Goal: Information Seeking & Learning: Find specific fact

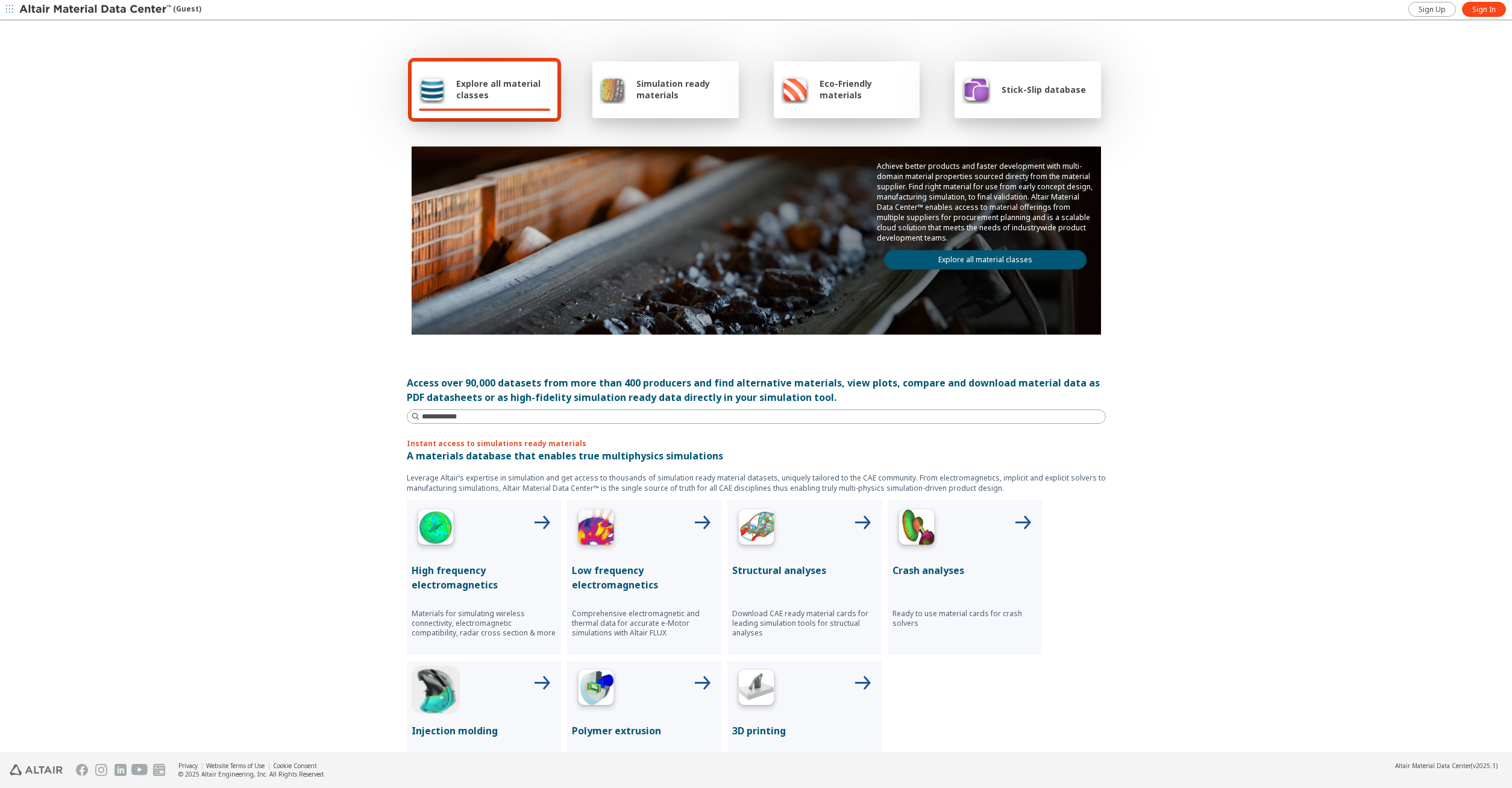
click at [987, 258] on link "Explore all material classes" at bounding box center [985, 260] width 202 height 19
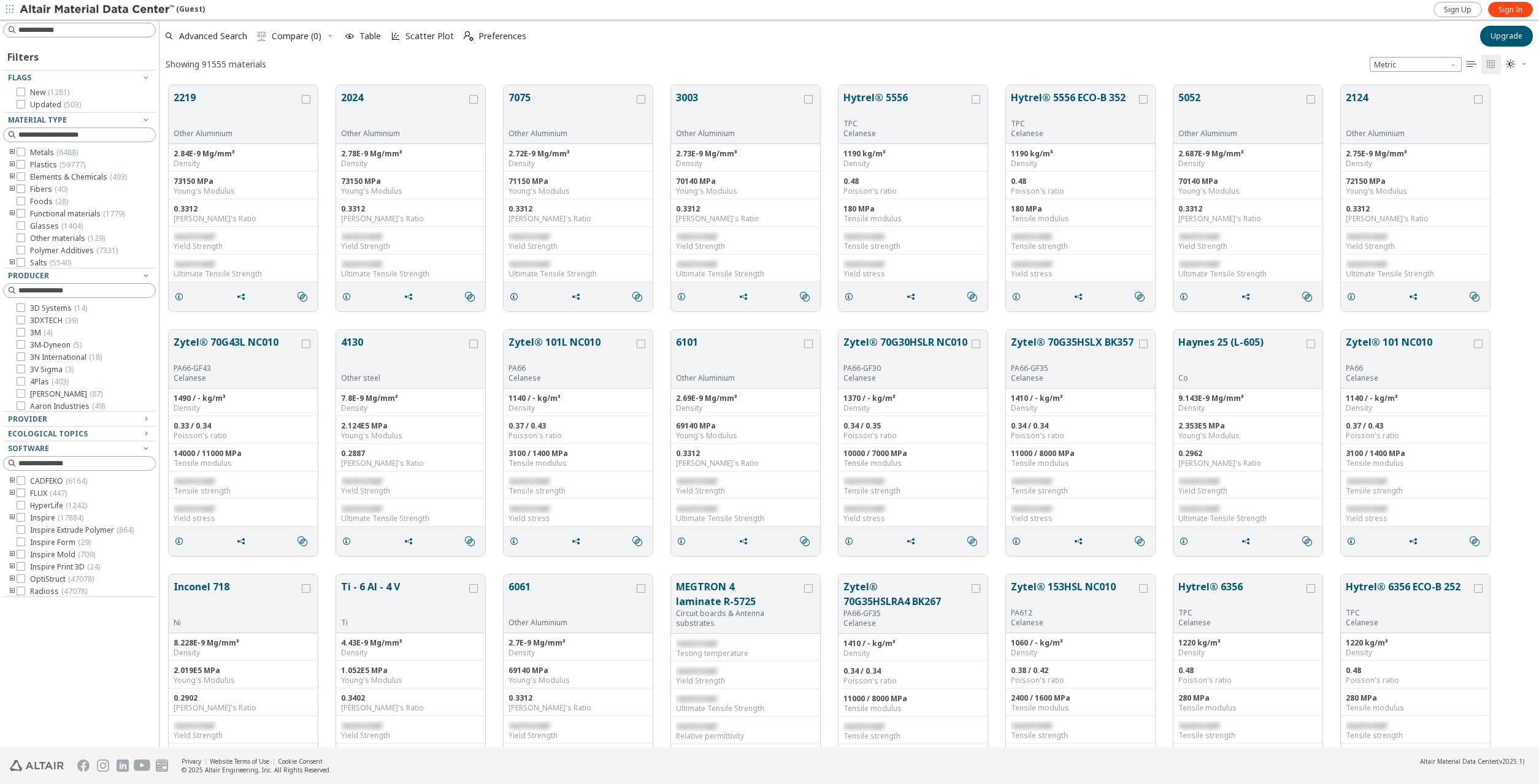
scroll to position [671, 1379]
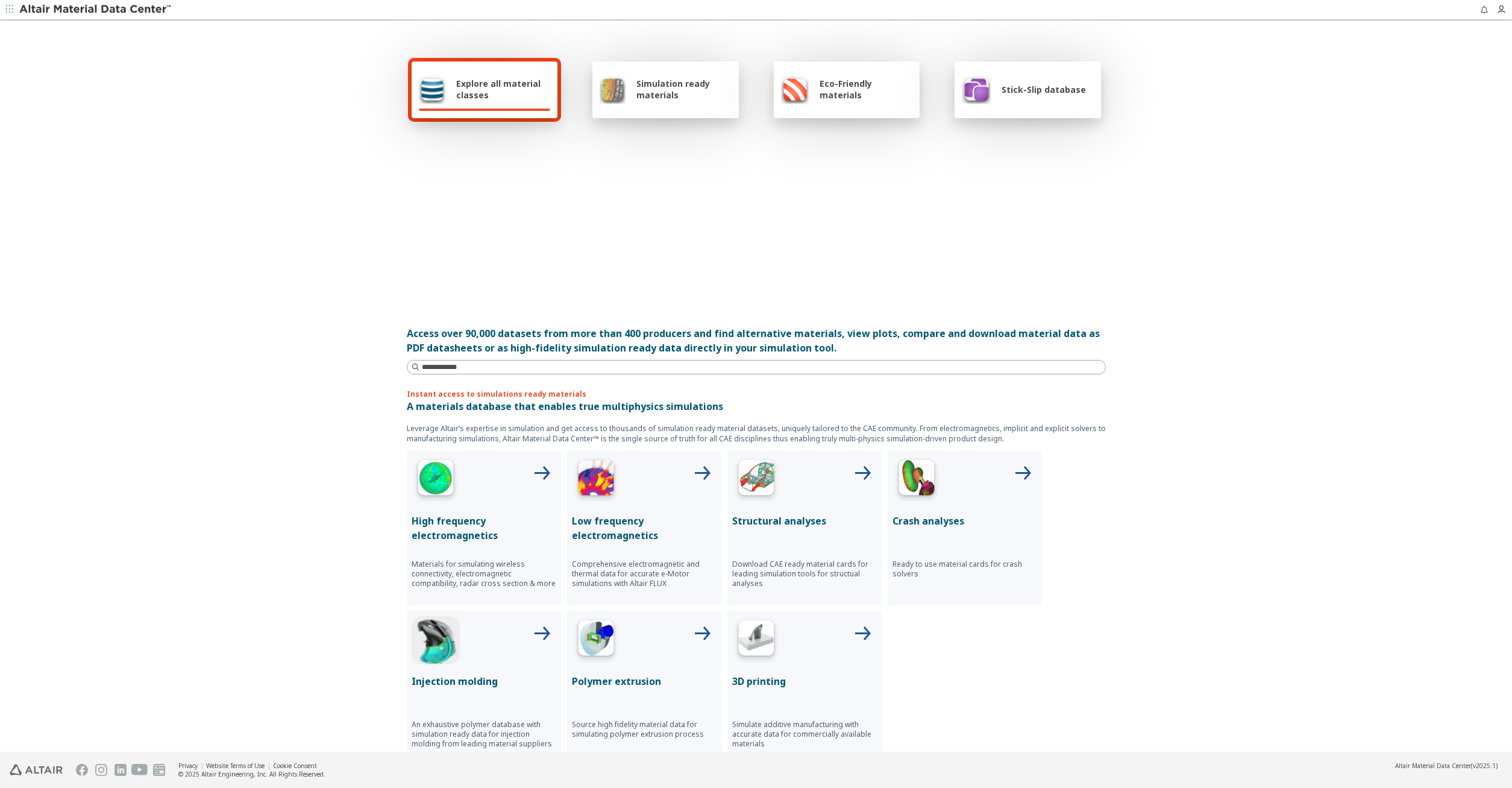
click at [531, 86] on span "Explore all material classes" at bounding box center [503, 89] width 94 height 23
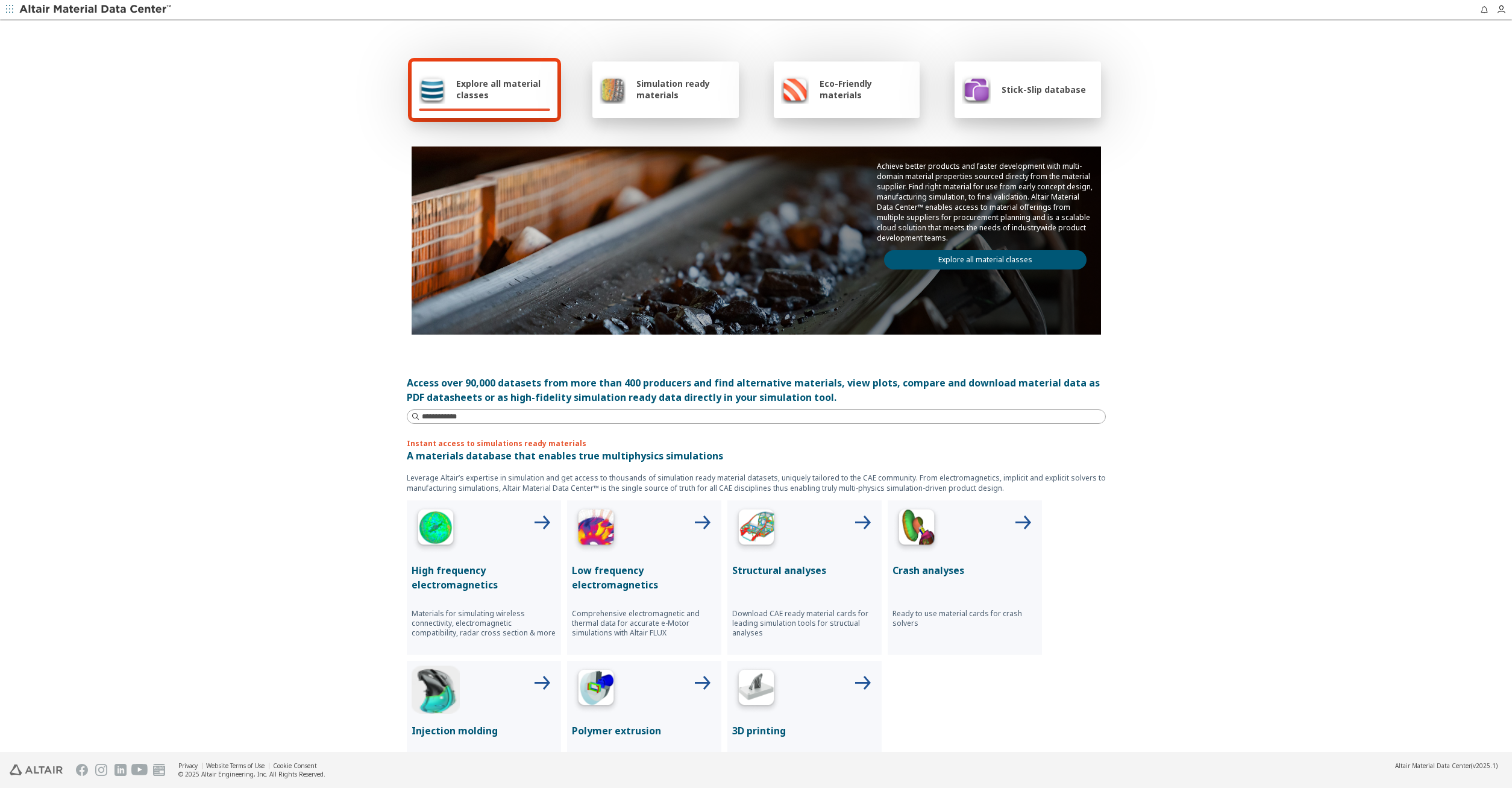
click at [996, 264] on link "Explore all material classes" at bounding box center [985, 260] width 202 height 19
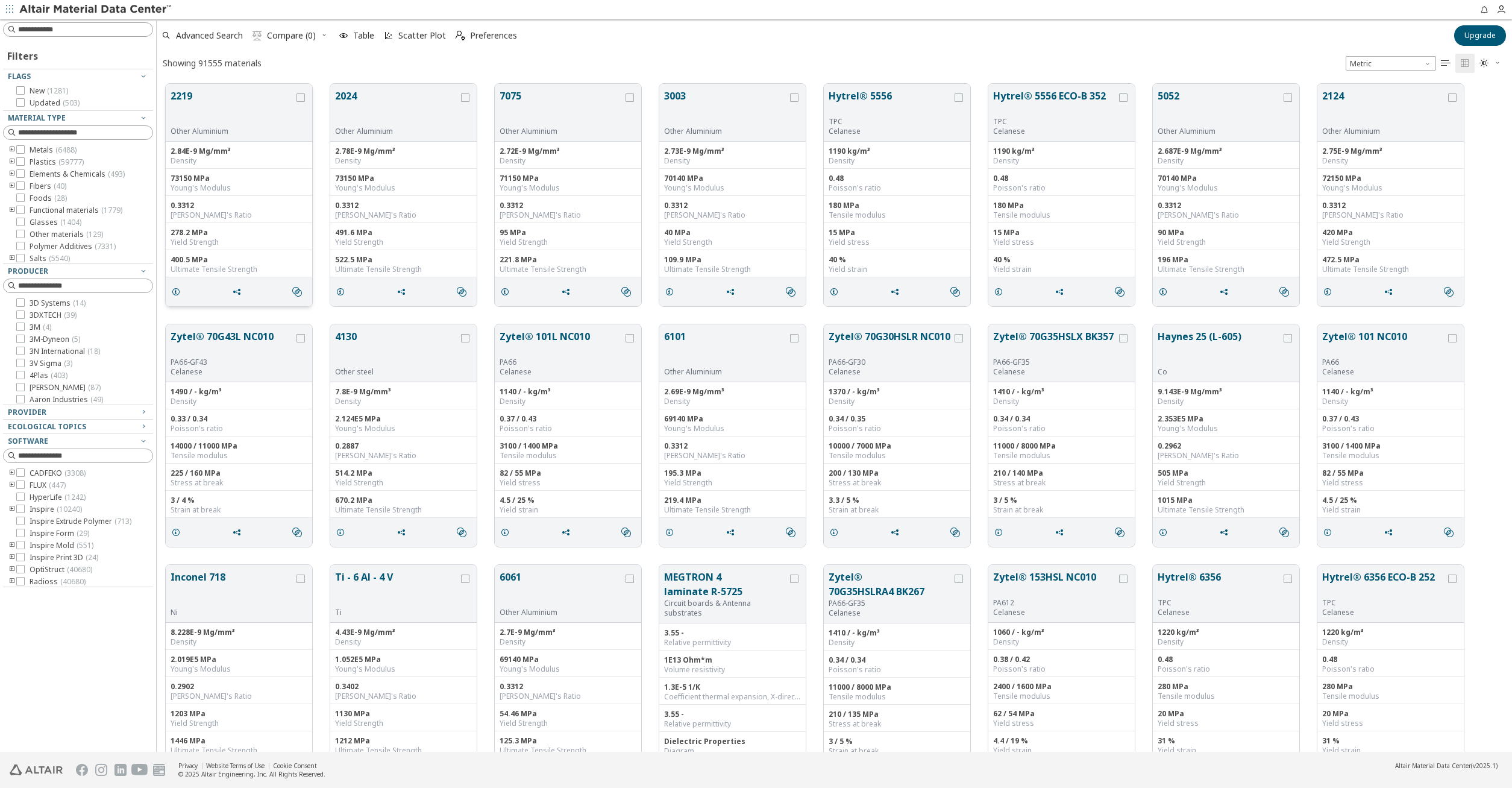
scroll to position [677, 1355]
click at [57, 26] on input at bounding box center [85, 30] width 134 height 12
type input "****"
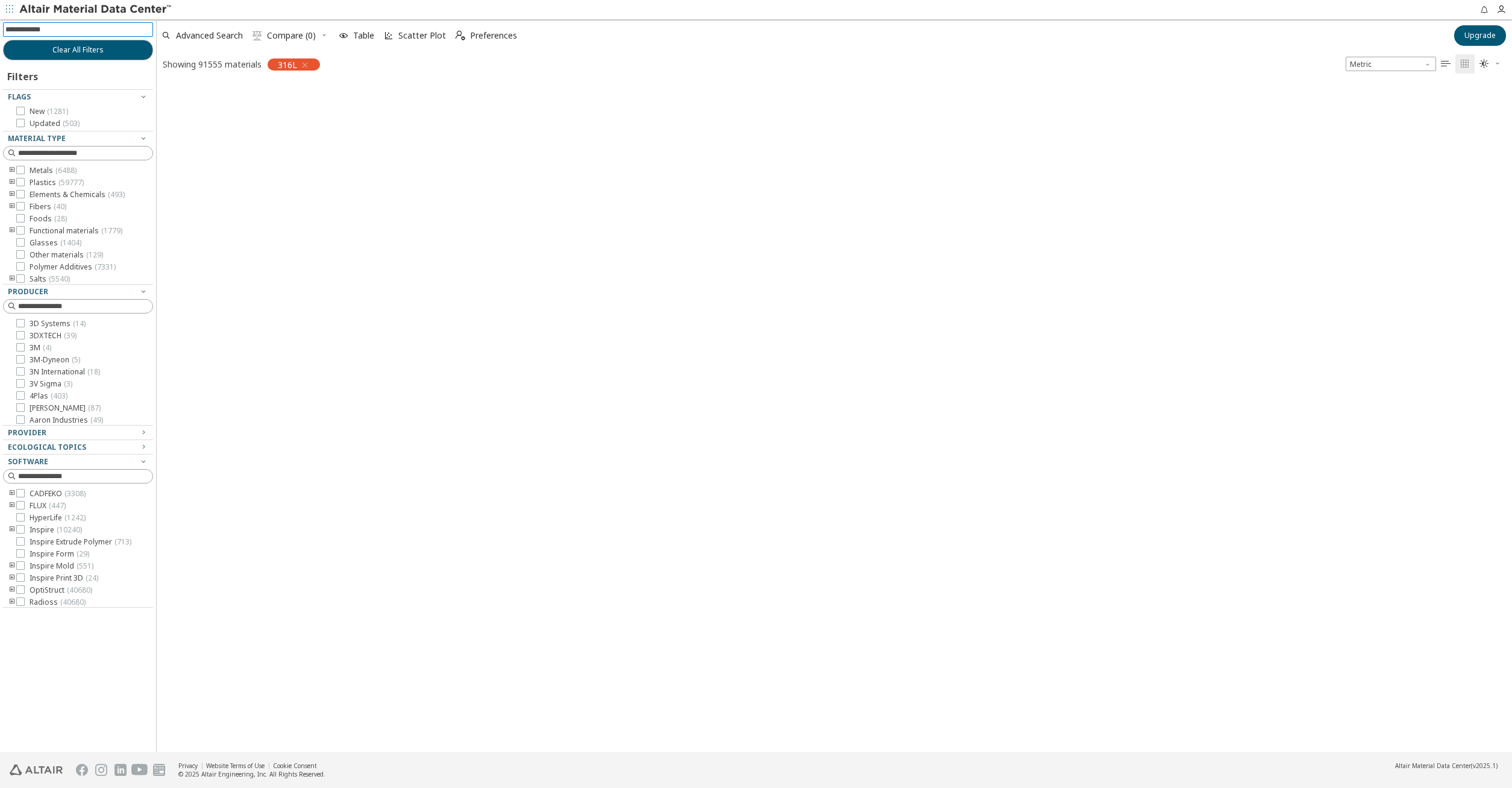
scroll to position [676, 1355]
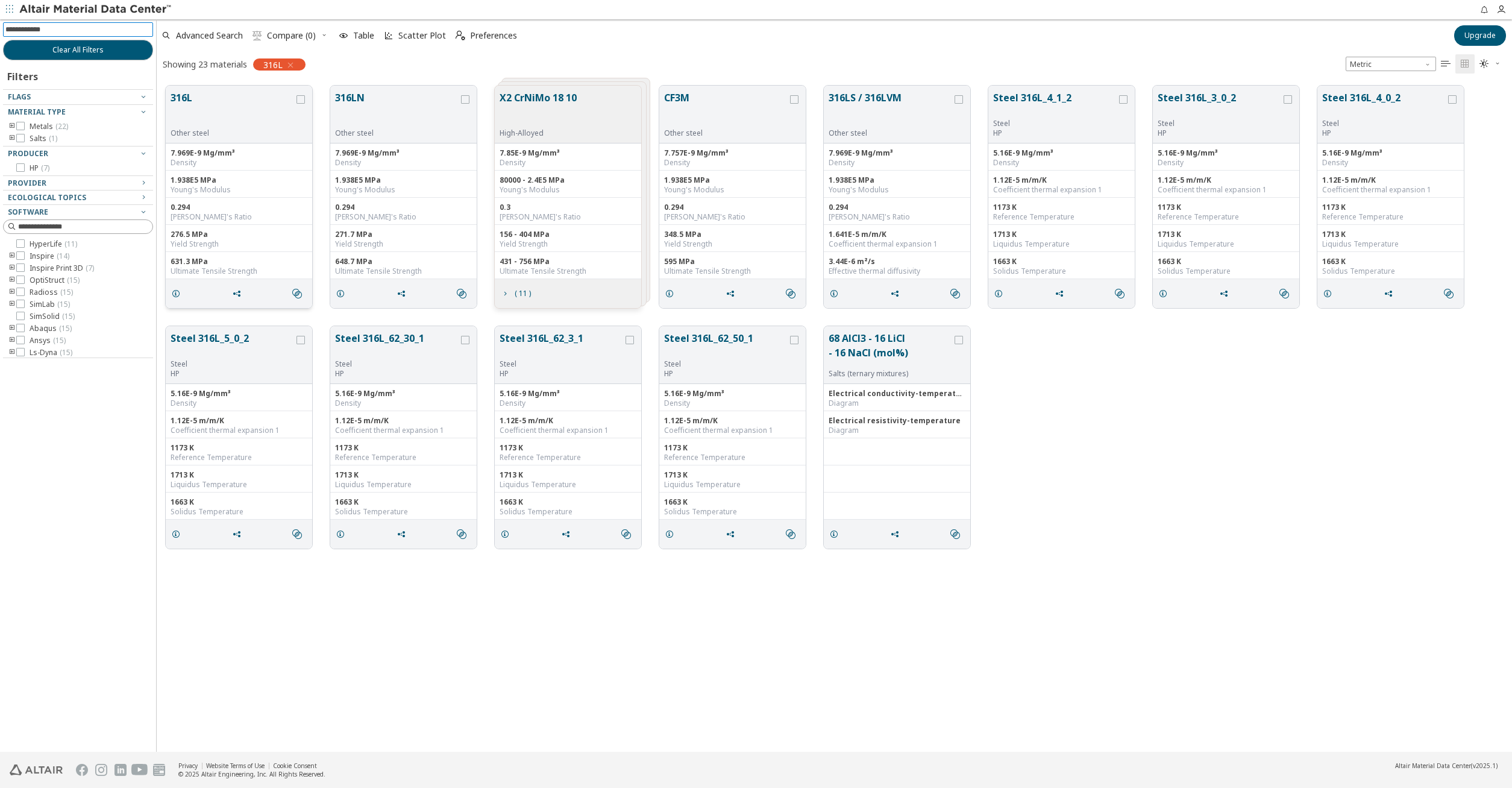
click at [268, 188] on div "Young's Modulus" at bounding box center [239, 190] width 137 height 10
click at [210, 111] on button "316L" at bounding box center [232, 109] width 123 height 38
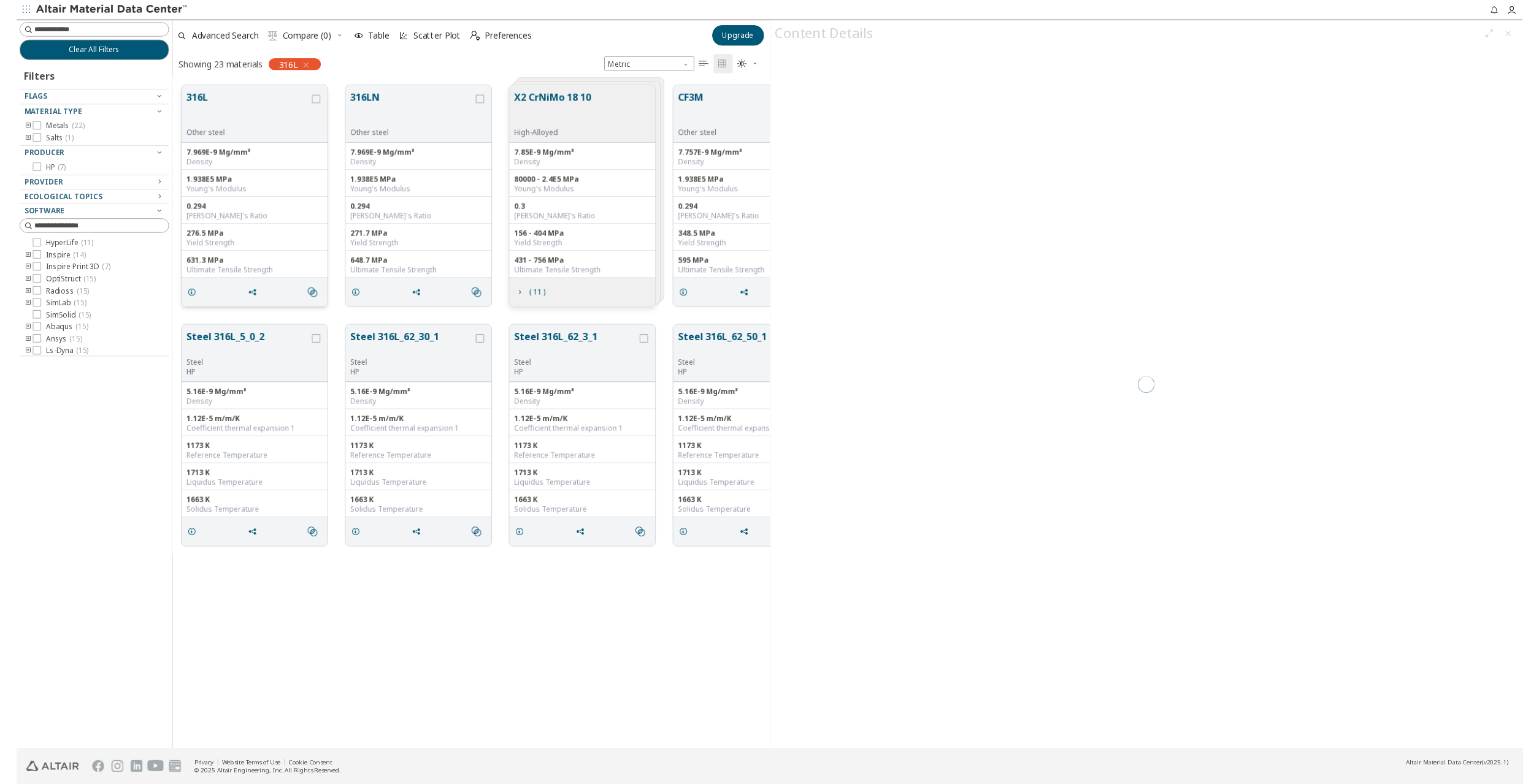
scroll to position [687, 610]
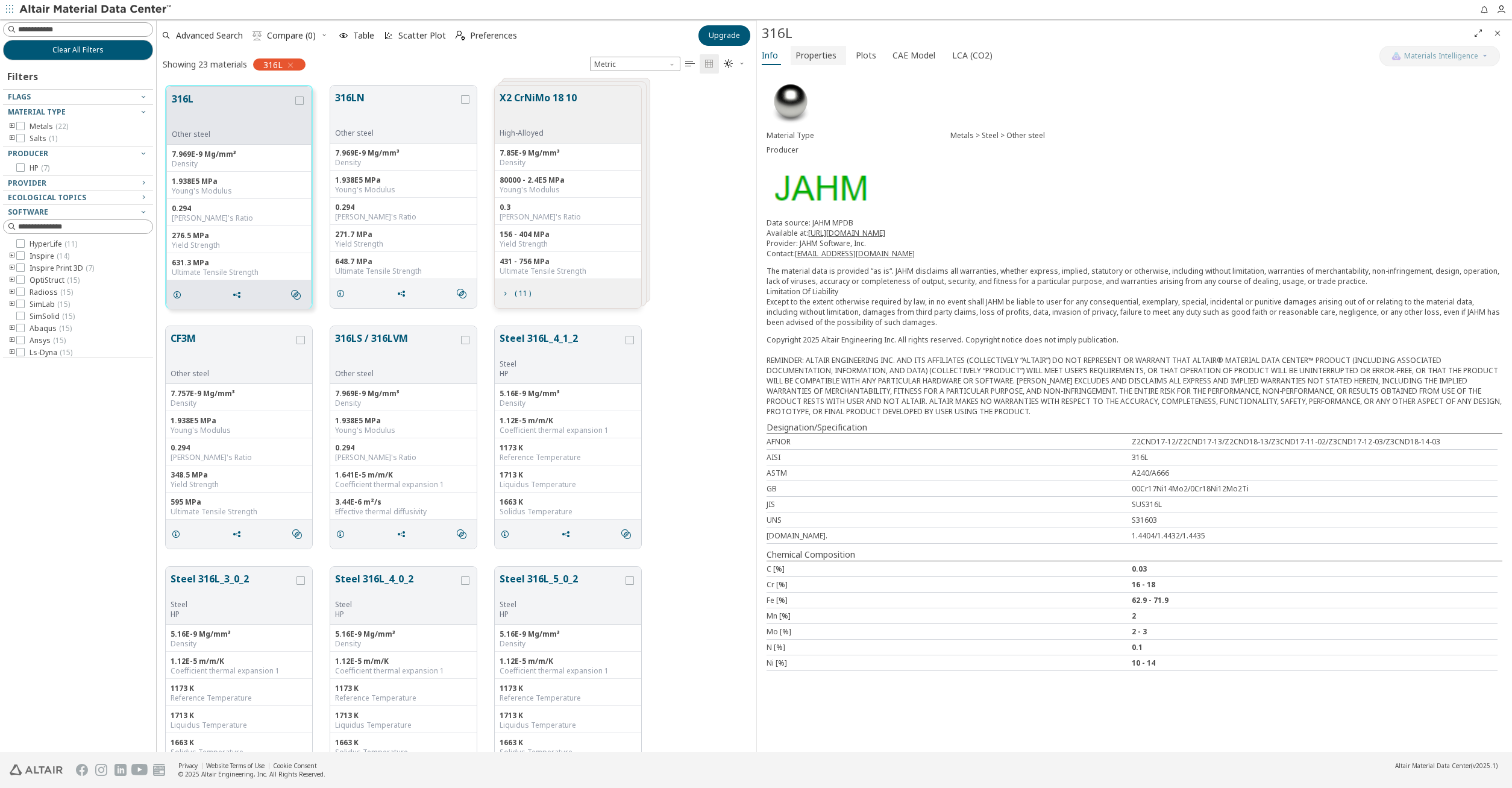
click at [808, 59] on span "Properties" at bounding box center [816, 55] width 41 height 19
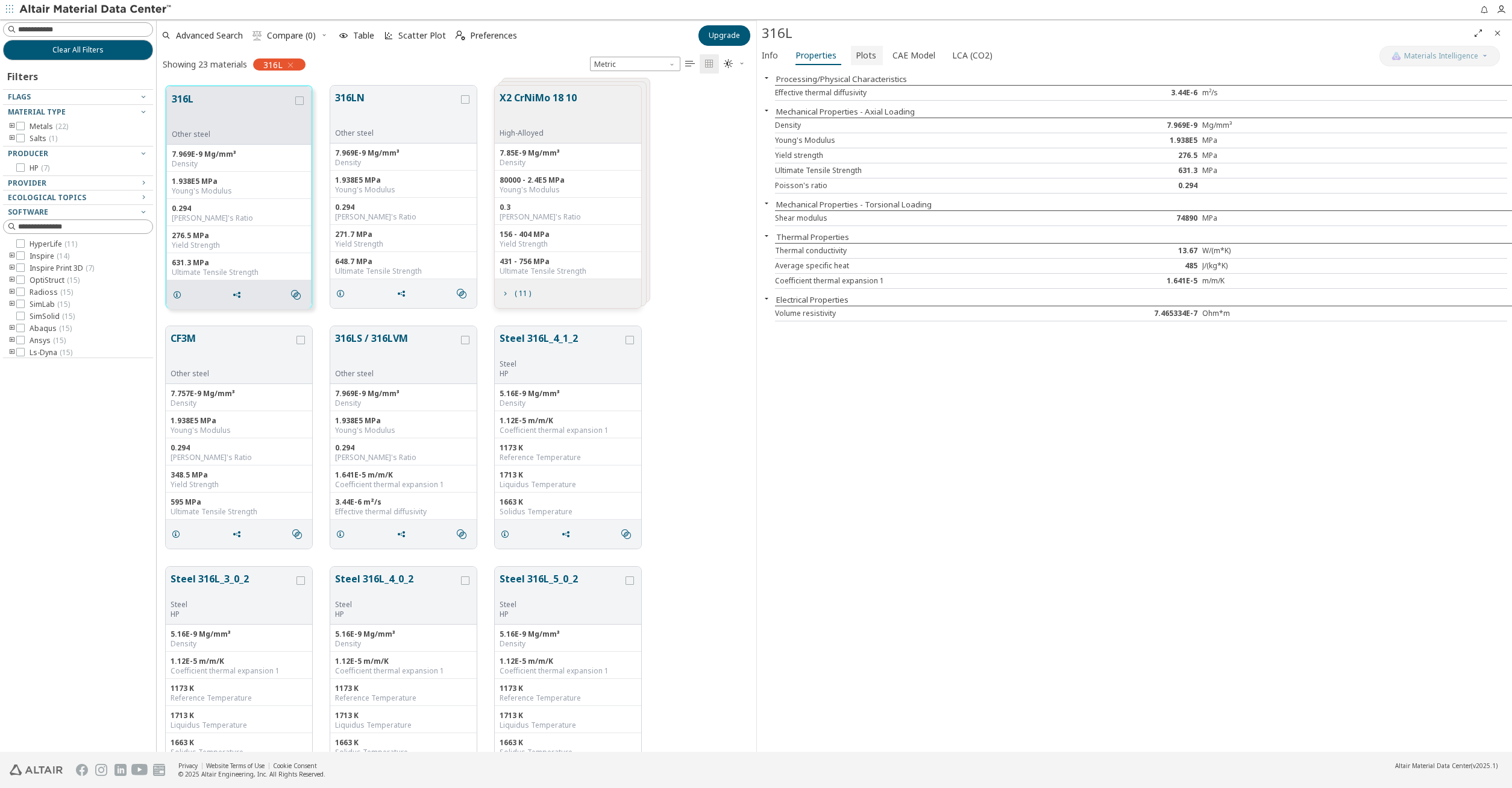
click at [861, 58] on span "Plots" at bounding box center [866, 55] width 21 height 19
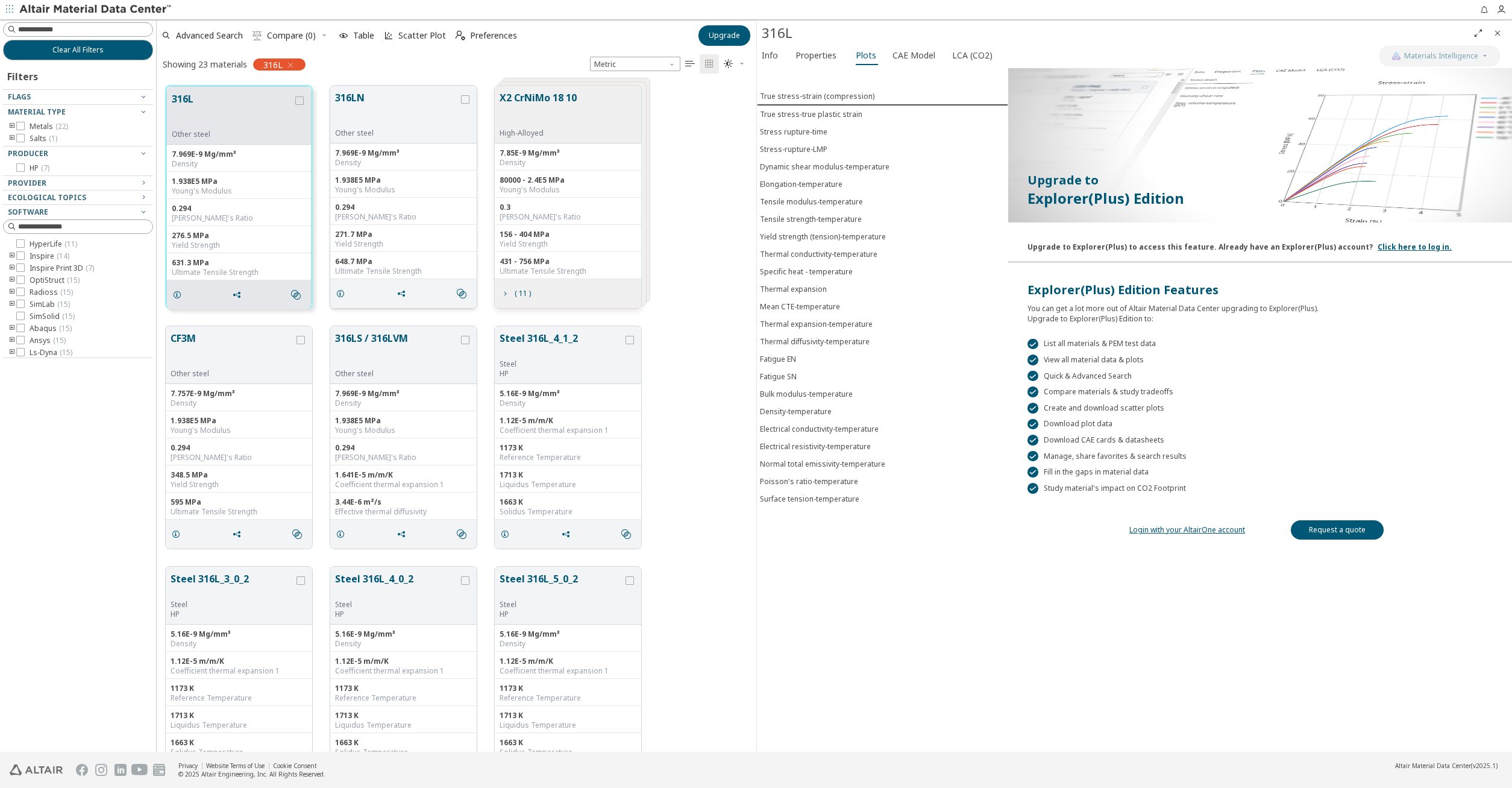
click at [384, 110] on button "316LN" at bounding box center [396, 109] width 123 height 38
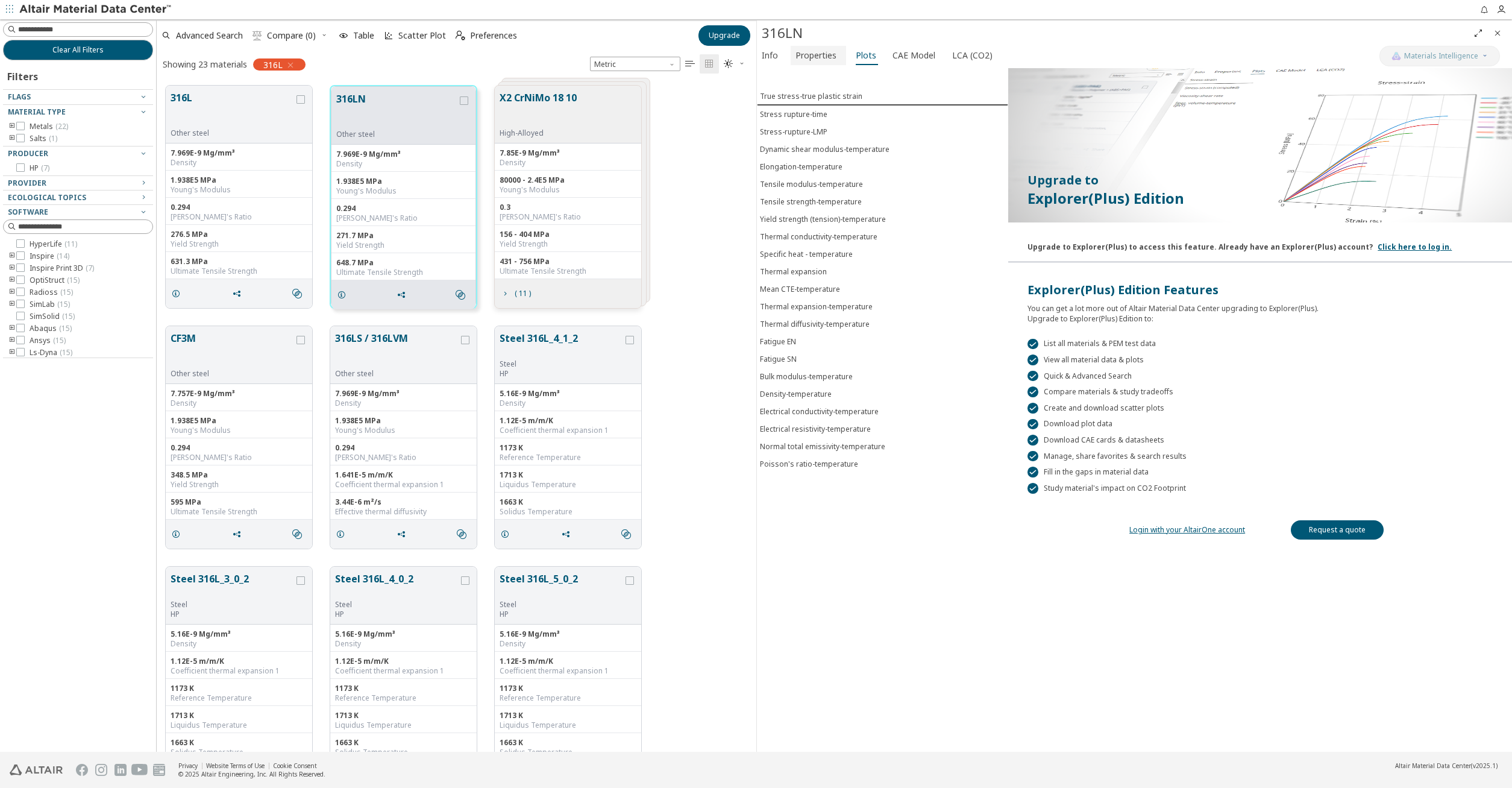
click at [811, 55] on span "Properties" at bounding box center [816, 55] width 41 height 19
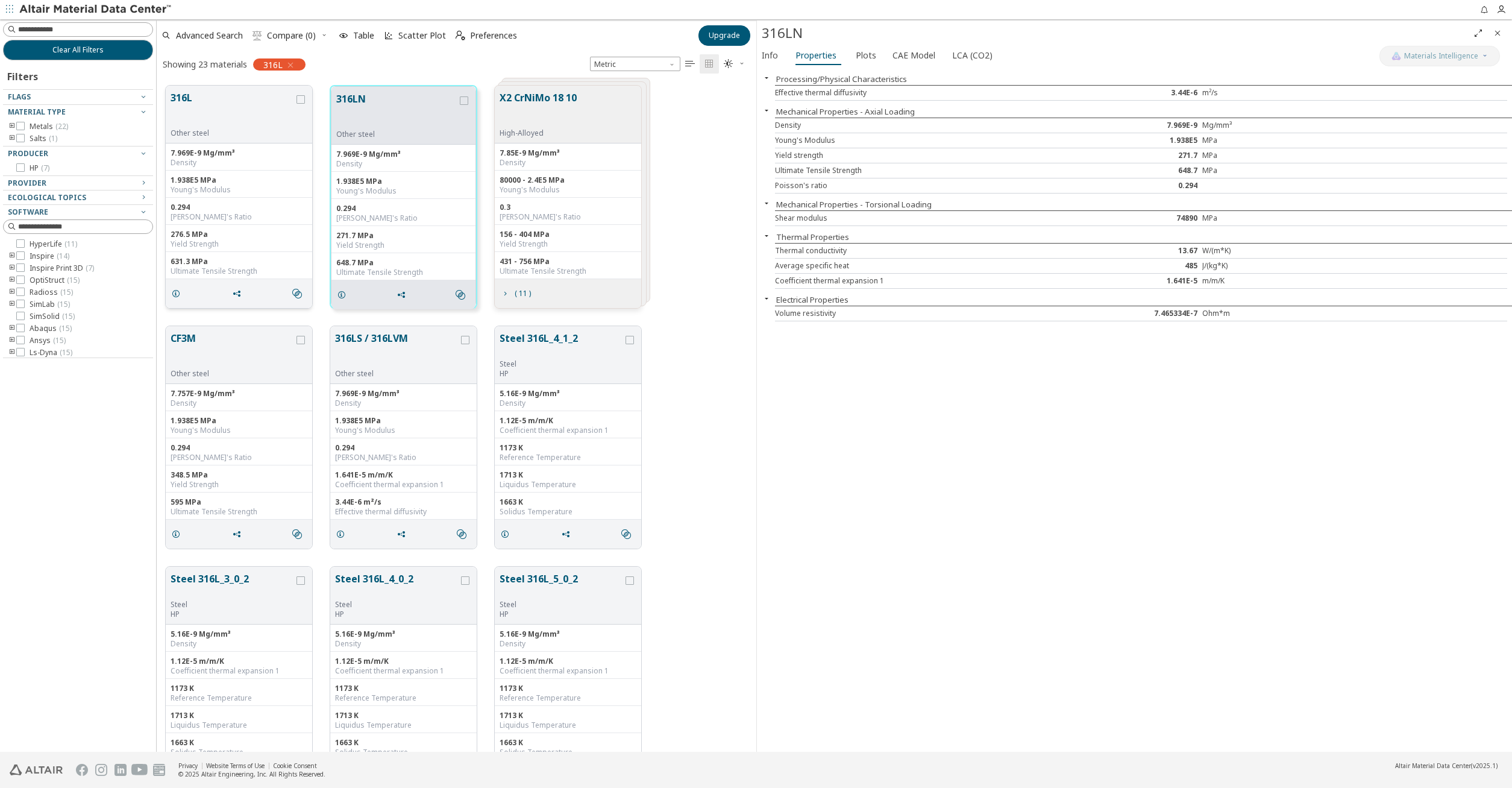
click at [238, 135] on div "Other steel" at bounding box center [232, 133] width 123 height 10
click at [235, 173] on div "1.938E5 MPa Young's Modulus" at bounding box center [239, 184] width 146 height 27
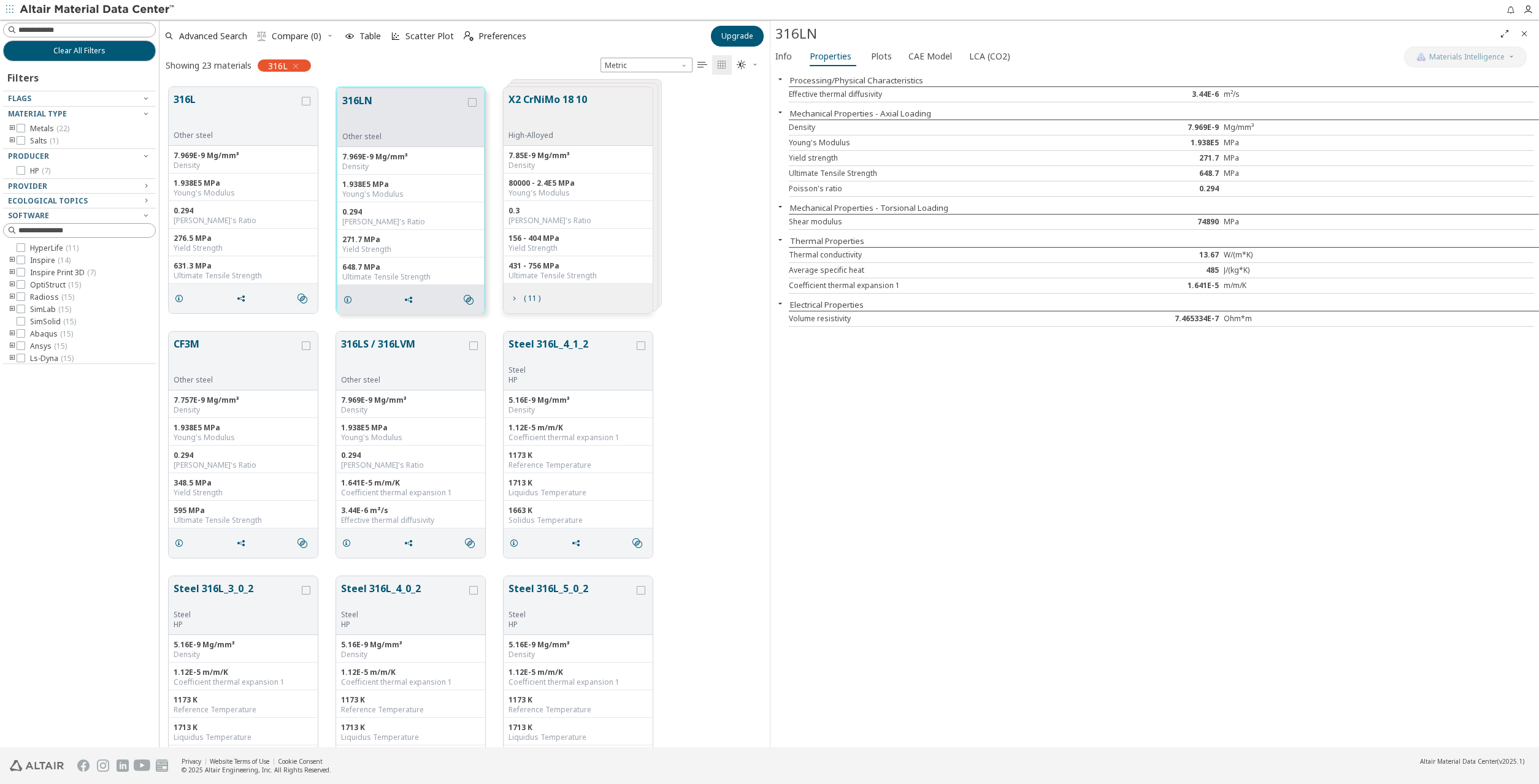
scroll to position [687, 610]
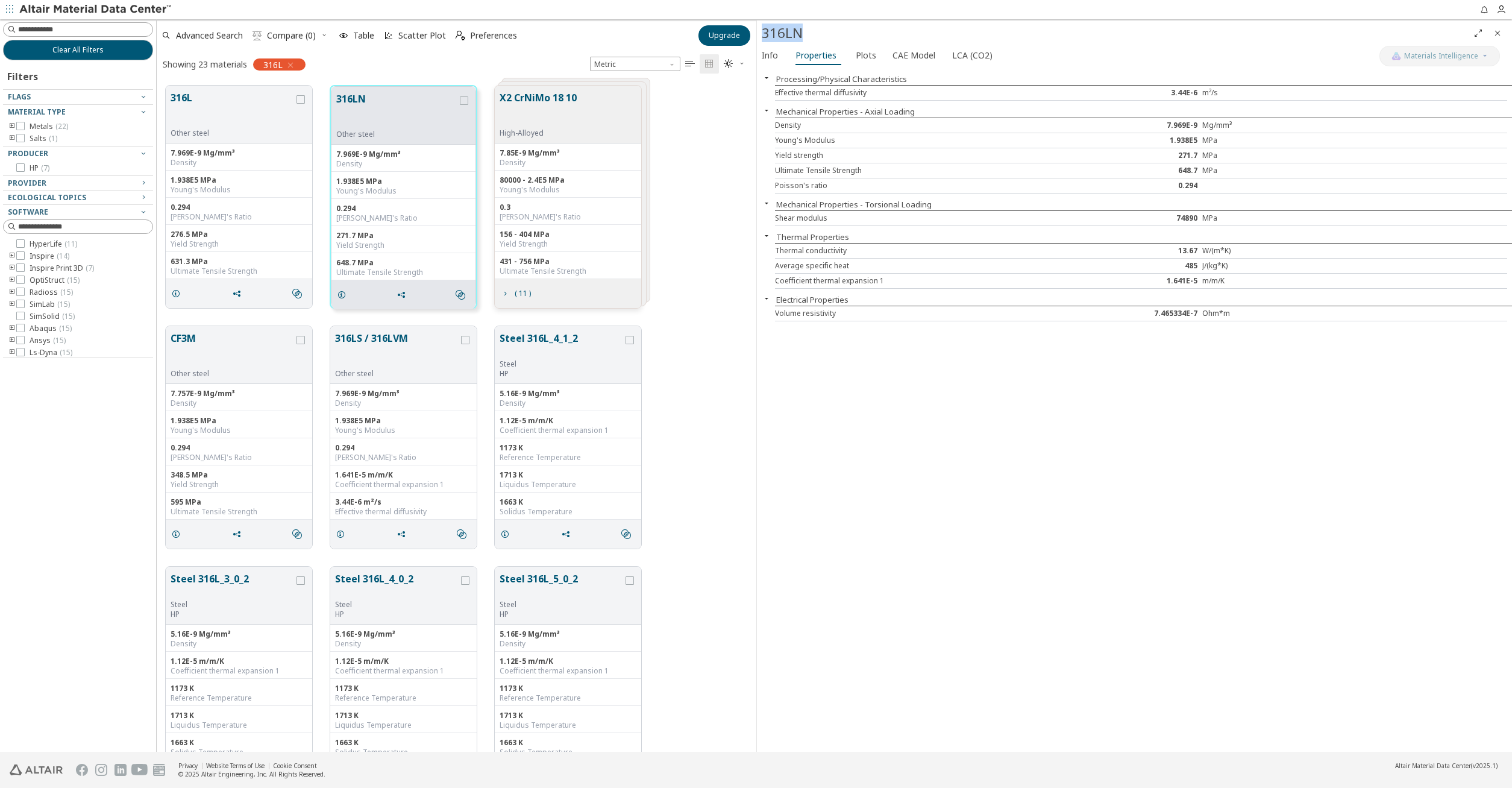
drag, startPoint x: 805, startPoint y: 30, endPoint x: 759, endPoint y: 33, distance: 46.1
click at [759, 33] on div "316LN Materials Intelligence Info Properties Plots CAE Model LCA (CO2) Processi…" at bounding box center [1134, 386] width 756 height 731
copy div "316LN"
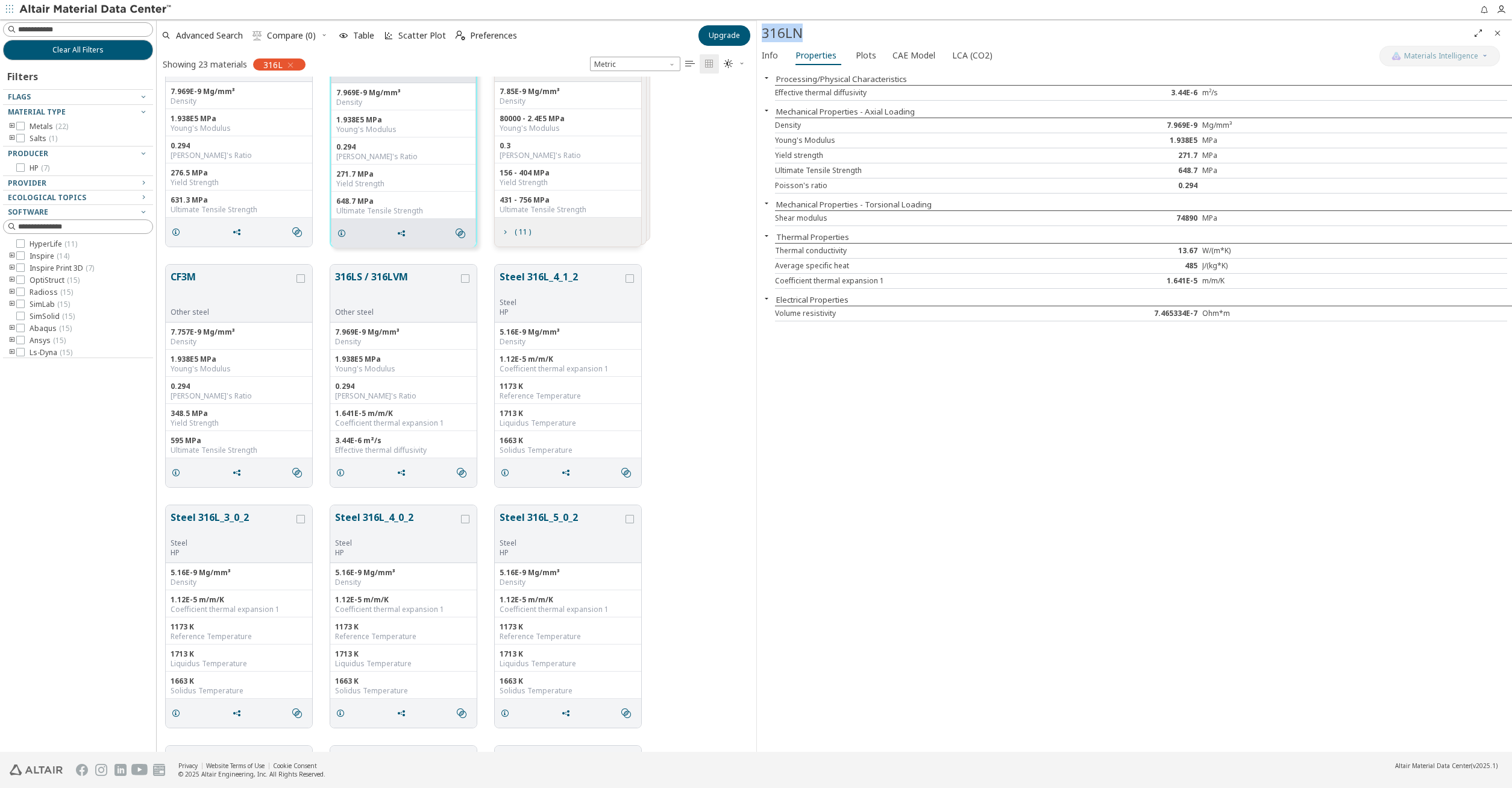
scroll to position [0, 0]
